Goal: Consume media (video, audio): Consume media (video, audio)

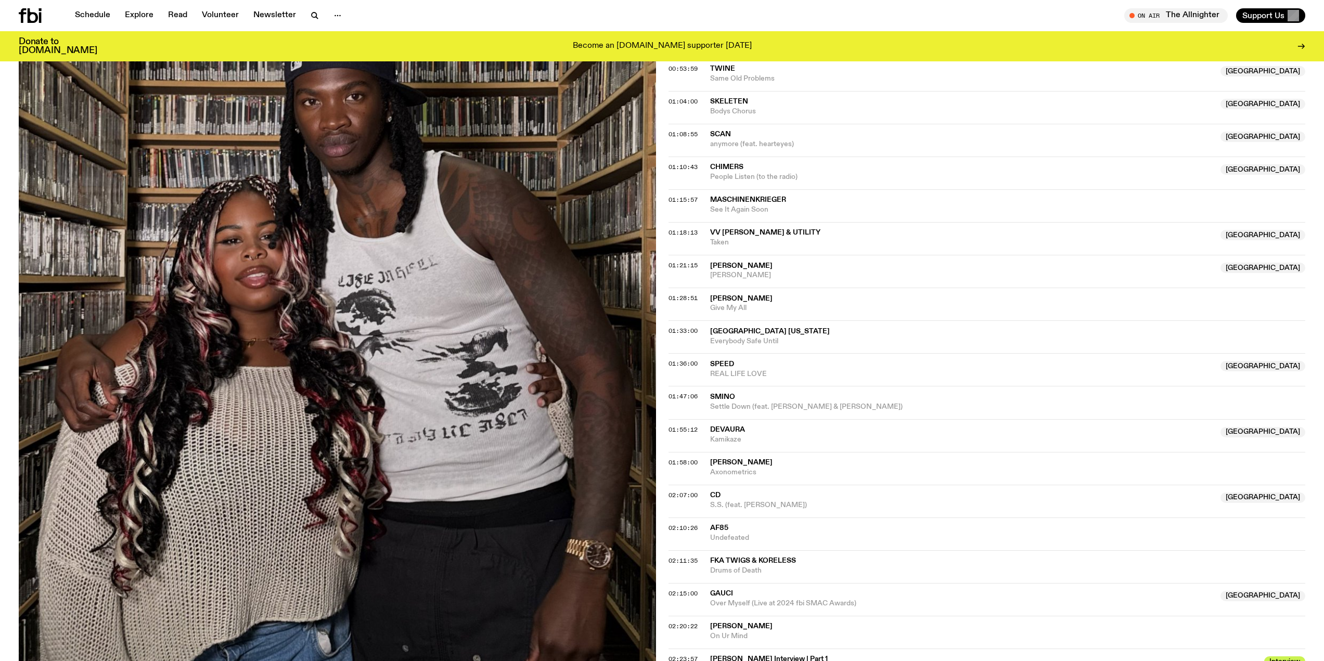
scroll to position [777, 0]
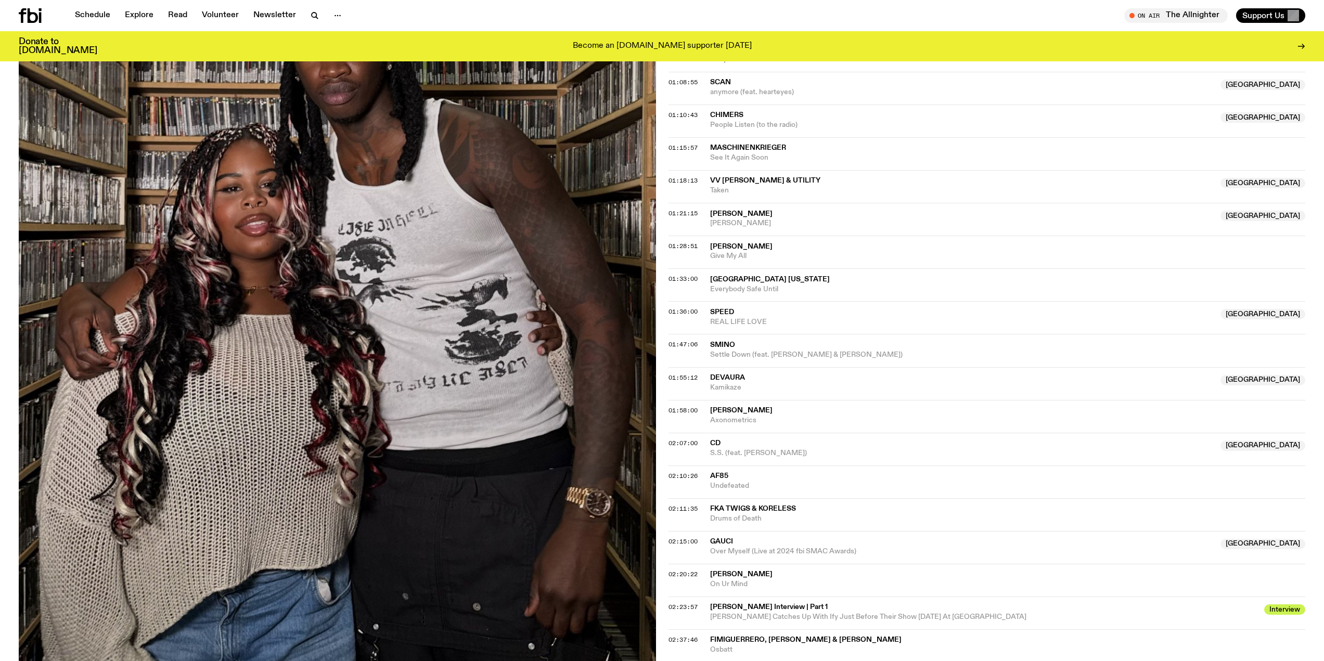
click at [664, 574] on div "Aired on [DATE] 9:00pm On Rotation ──────── ⚡︎ Up For It is proudly sponsored b…" at bounding box center [662, 97] width 1324 height 1347
click at [672, 574] on span "02:20:22" at bounding box center [683, 574] width 29 height 8
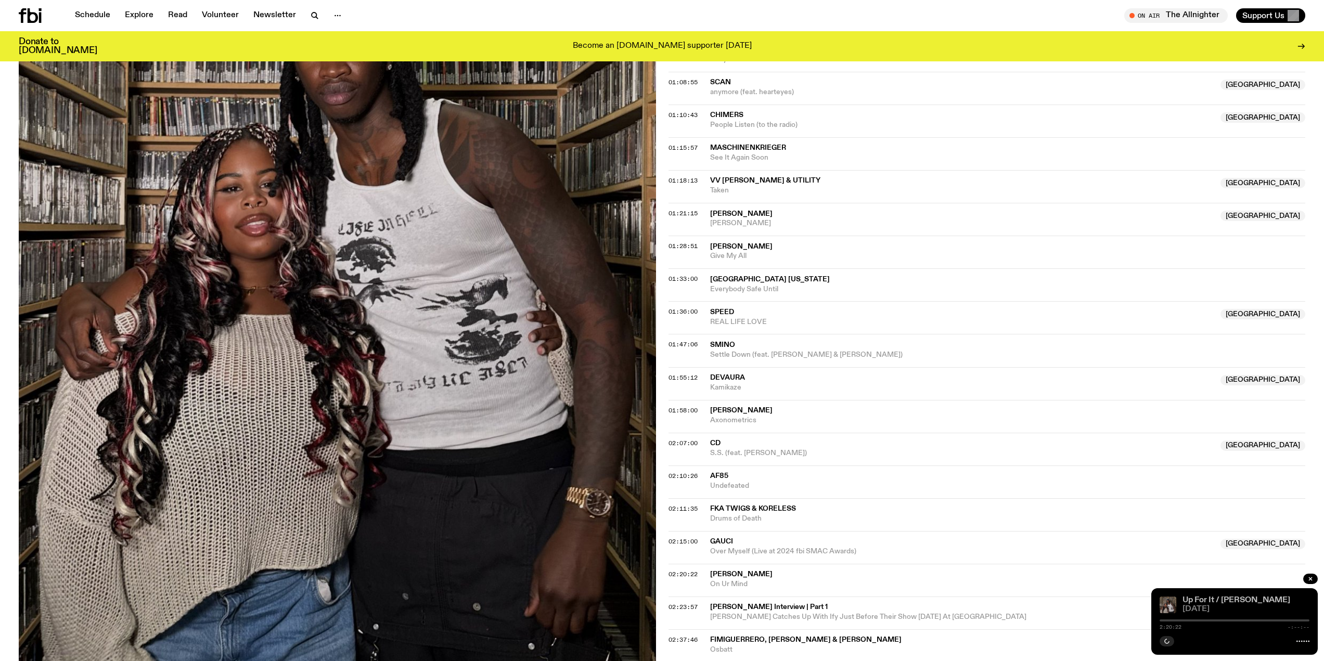
click at [1200, 603] on link "Up For It / [PERSON_NAME]" at bounding box center [1237, 600] width 108 height 8
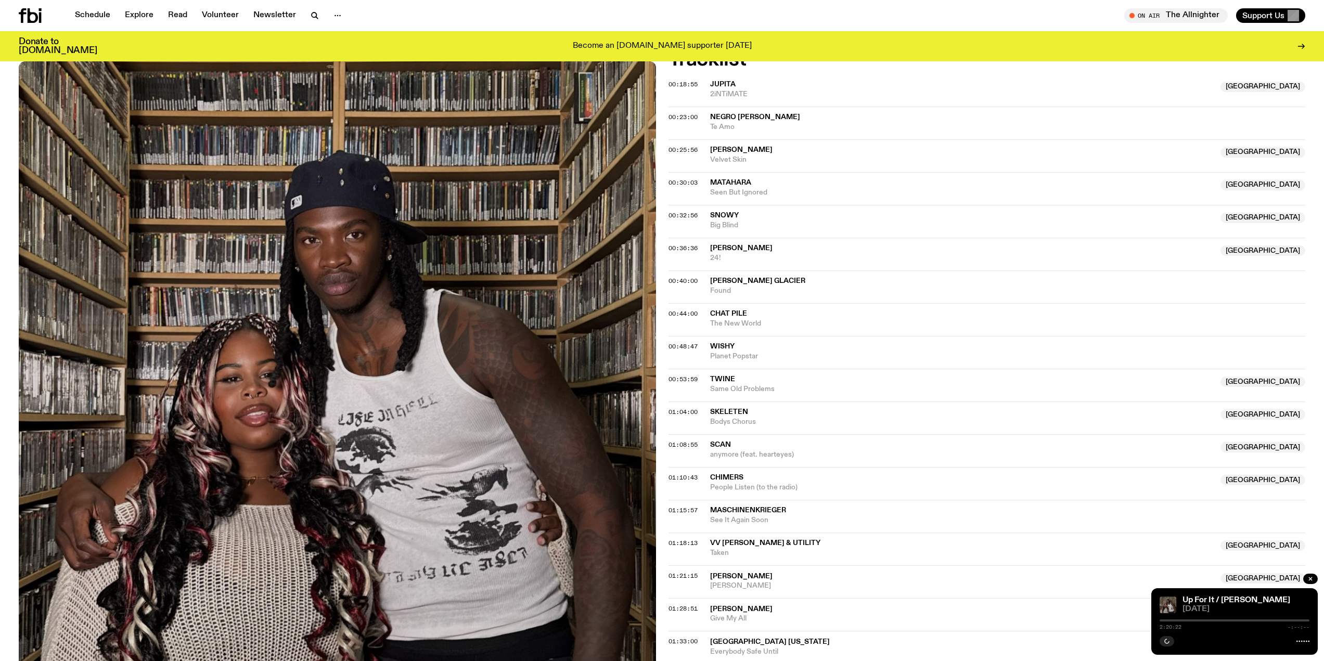
scroll to position [413, 0]
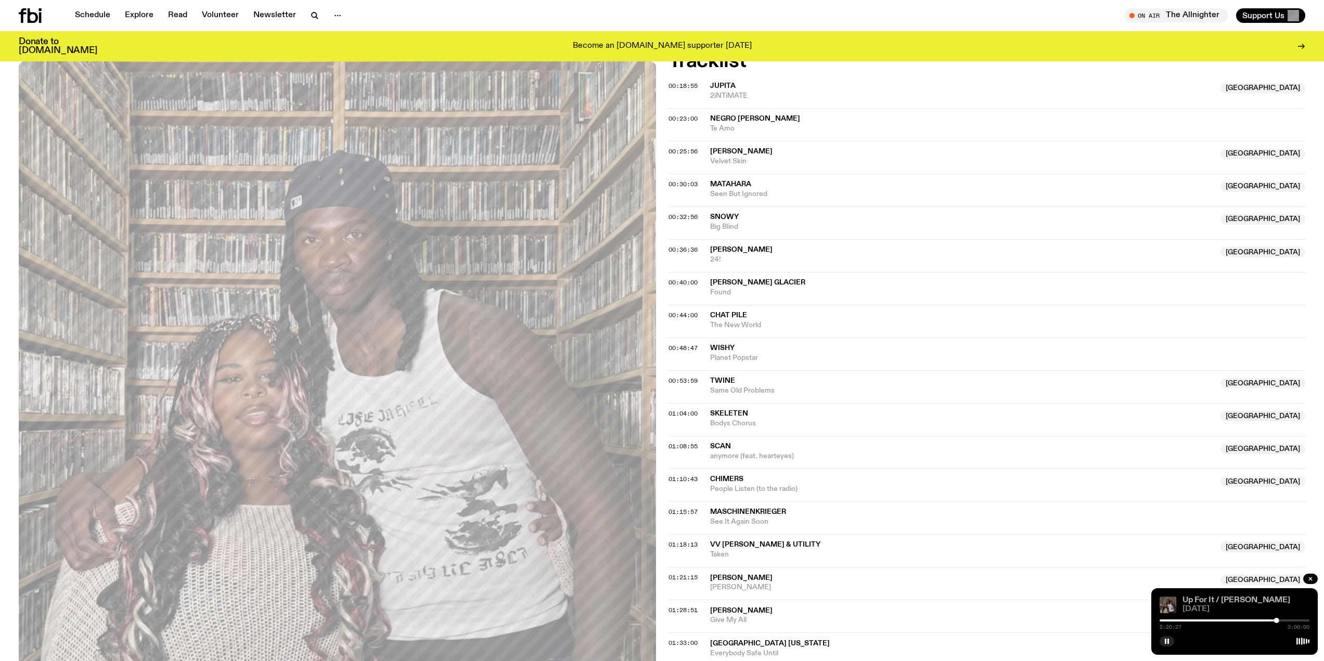
click at [1242, 600] on link "Up For It / [PERSON_NAME]" at bounding box center [1237, 600] width 108 height 8
click at [1279, 620] on div at bounding box center [1276, 620] width 5 height 5
click at [1281, 621] on div at bounding box center [1278, 620] width 5 height 5
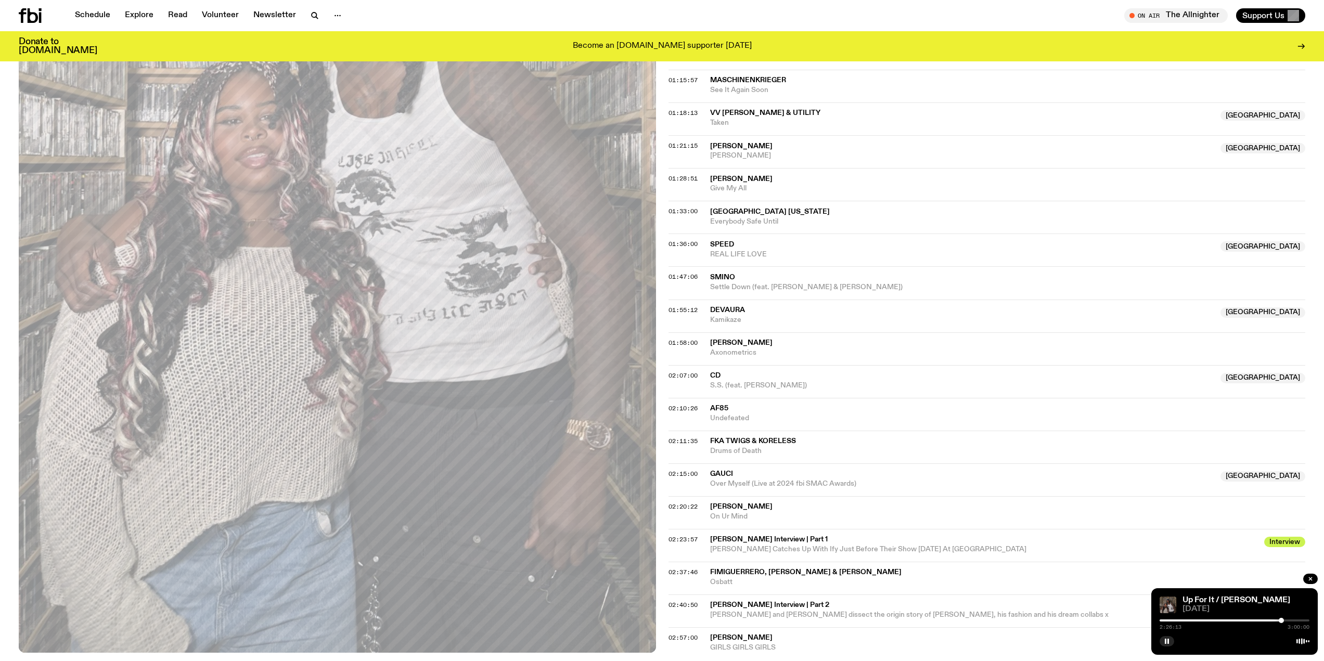
scroll to position [881, 0]
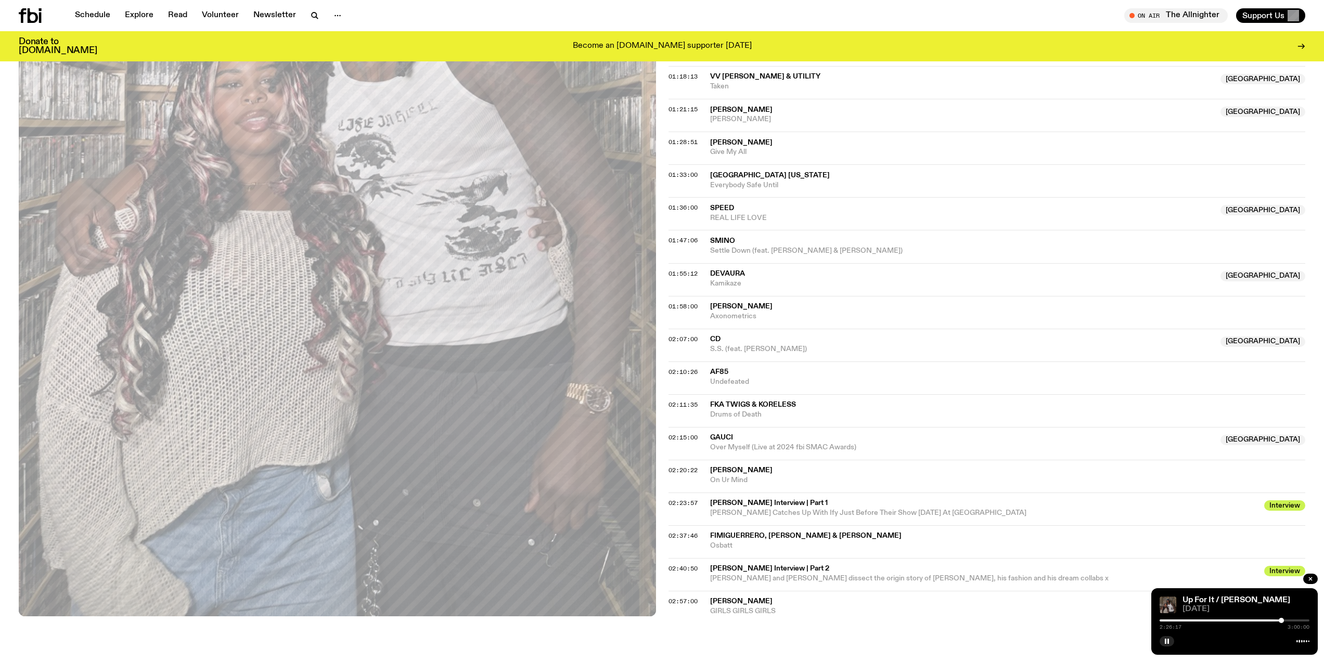
drag, startPoint x: 1234, startPoint y: 598, endPoint x: 1241, endPoint y: 605, distance: 10.0
click at [1241, 605] on div "Up For It / [PERSON_NAME] [DATE]" at bounding box center [1246, 605] width 127 height 17
click at [1225, 600] on link "Up For It / [PERSON_NAME]" at bounding box center [1237, 600] width 108 height 8
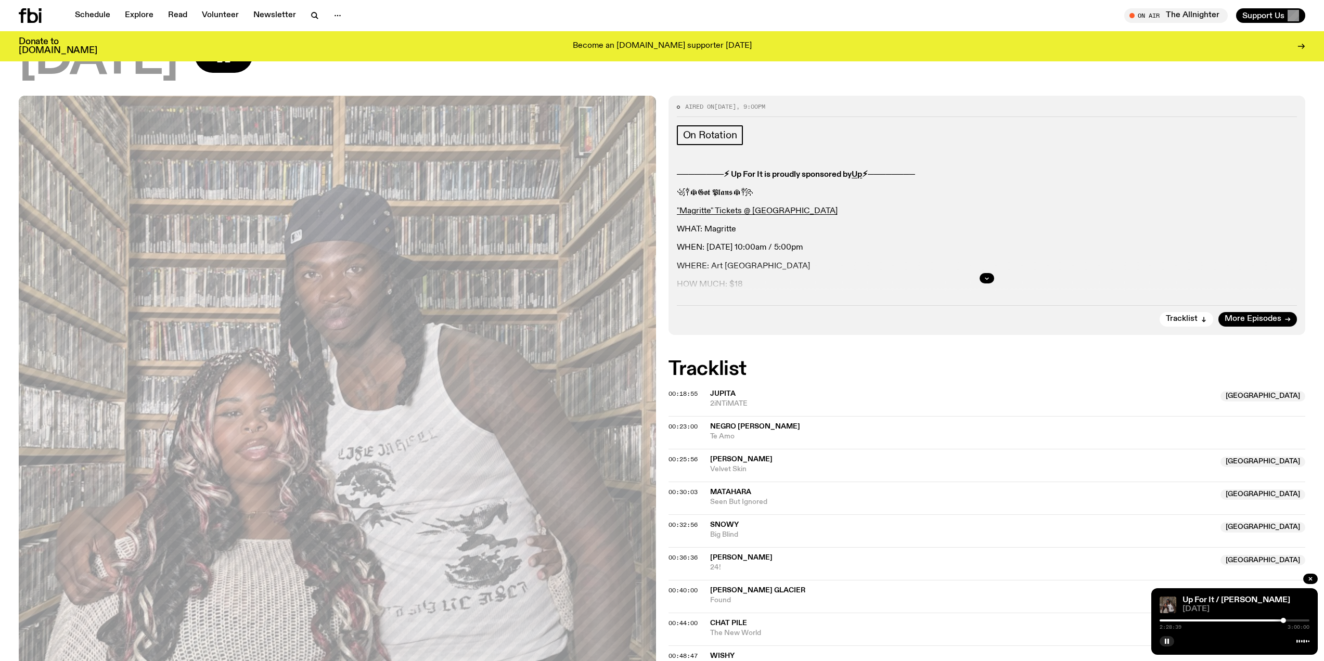
scroll to position [101, 0]
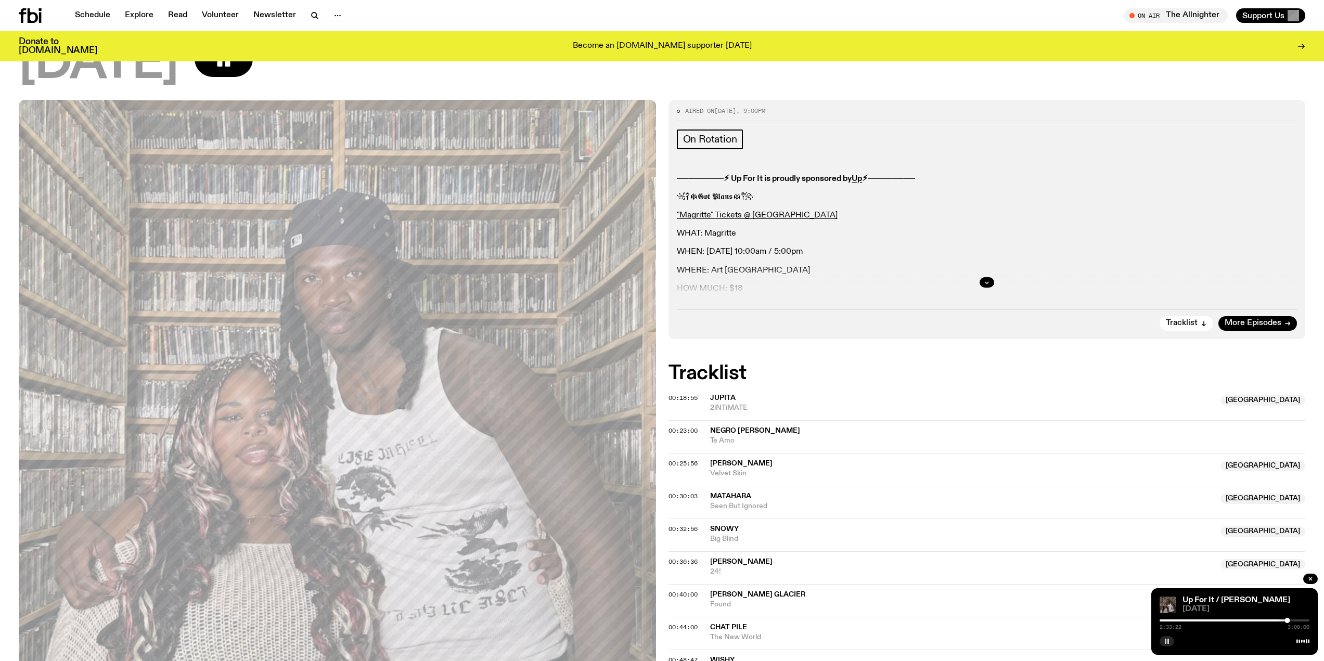
click at [1164, 640] on icon "button" at bounding box center [1167, 641] width 6 height 6
